Goal: Check status: Check status

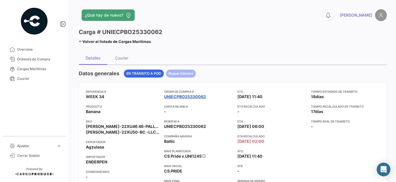
click at [190, 94] on link "UNIECPBO25330062" at bounding box center [185, 97] width 42 height 6
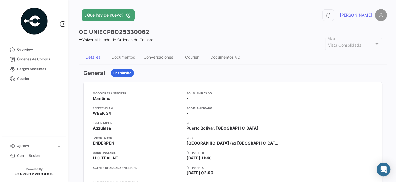
drag, startPoint x: 173, startPoint y: 80, endPoint x: 165, endPoint y: 74, distance: 10.6
drag, startPoint x: 165, startPoint y: 74, endPoint x: 122, endPoint y: 54, distance: 47.1
click at [122, 54] on div "Documentos" at bounding box center [123, 57] width 32 height 14
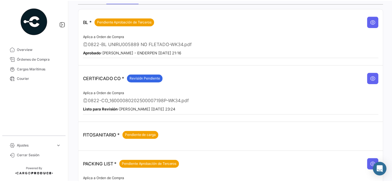
scroll to position [78, 0]
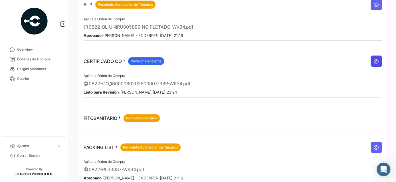
click at [374, 61] on icon at bounding box center [377, 61] width 6 height 6
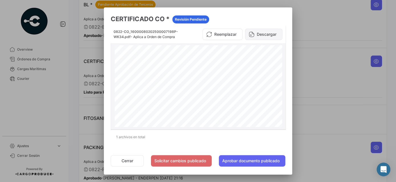
click at [266, 37] on button "Descargar" at bounding box center [263, 34] width 37 height 11
click at [128, 160] on button "Cerrar" at bounding box center [127, 160] width 33 height 11
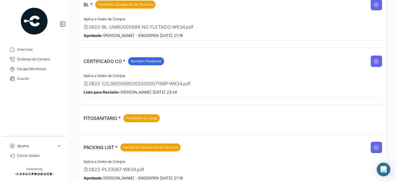
drag, startPoint x: 154, startPoint y: 106, endPoint x: 257, endPoint y: 110, distance: 103.1
click at [257, 110] on div "FITOSANITARIO * Pendiente de carga" at bounding box center [233, 117] width 299 height 17
drag, startPoint x: 317, startPoint y: 62, endPoint x: 156, endPoint y: 136, distance: 177.3
drag, startPoint x: 156, startPoint y: 136, endPoint x: 315, endPoint y: 100, distance: 163.4
click at [315, 100] on td "CERTIFICADO CO * Revisión Pendiente Aplica a Orden de Compra 0822-CO_1600008020…" at bounding box center [233, 76] width 308 height 57
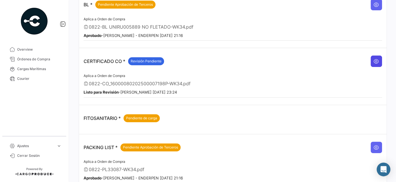
click at [378, 60] on button at bounding box center [376, 60] width 11 height 11
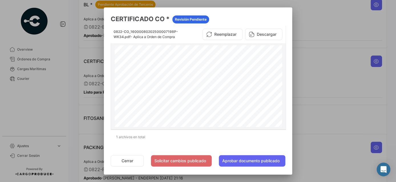
click at [269, 46] on div "Page 1" at bounding box center [199, 163] width 168 height 237
click at [265, 157] on button "Aprobar documento publicado" at bounding box center [252, 160] width 67 height 11
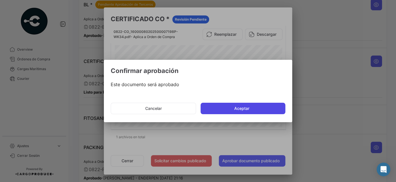
click at [239, 109] on button "Aceptar" at bounding box center [243, 107] width 85 height 11
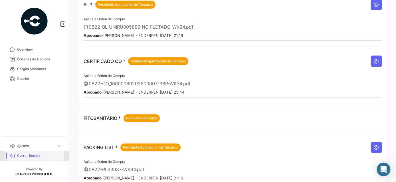
click at [30, 154] on span "Cerrar Sesión" at bounding box center [39, 155] width 45 height 5
